Goal: Information Seeking & Learning: Learn about a topic

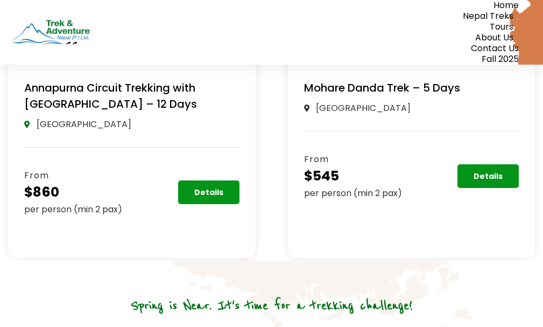
scroll to position [1831, 0]
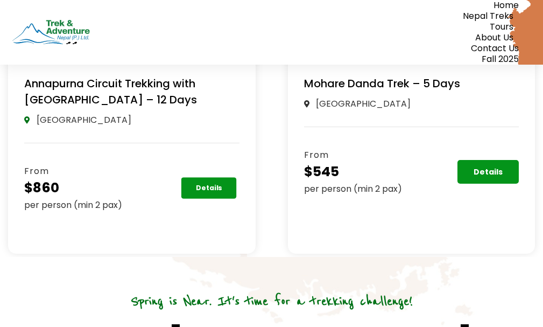
click at [200, 191] on span "Details" at bounding box center [208, 188] width 26 height 7
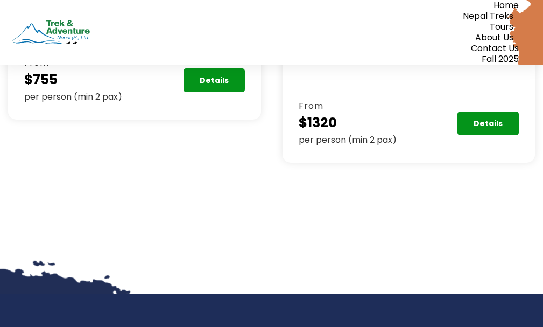
scroll to position [7484, 0]
